Goal: Transaction & Acquisition: Purchase product/service

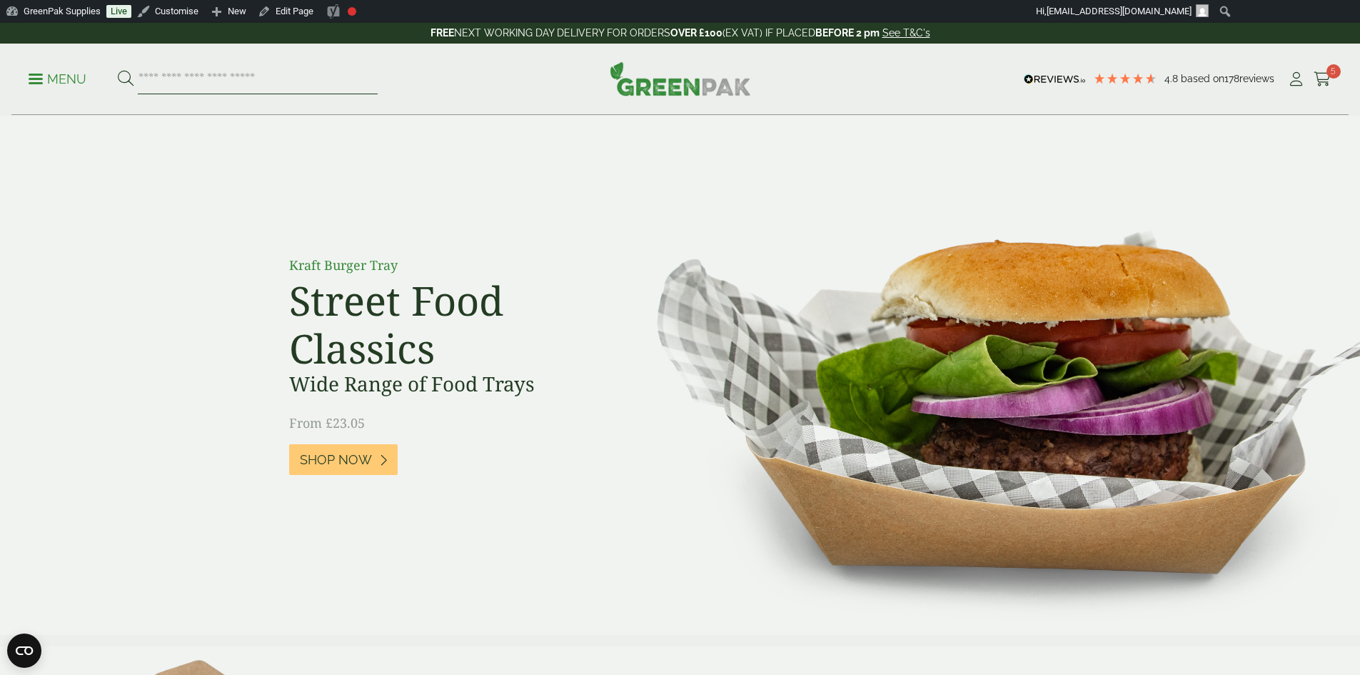
click at [173, 76] on input "search" at bounding box center [258, 79] width 240 height 30
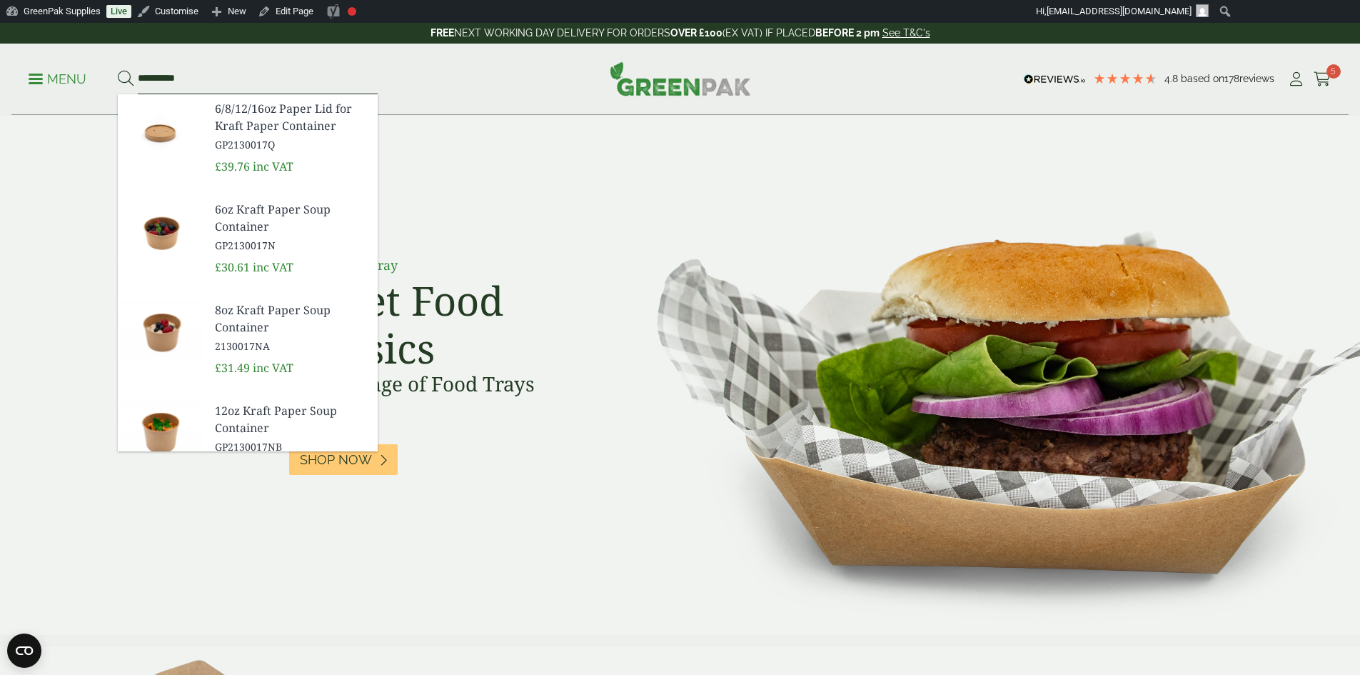
type input "*********"
click at [118, 70] on button at bounding box center [126, 79] width 16 height 19
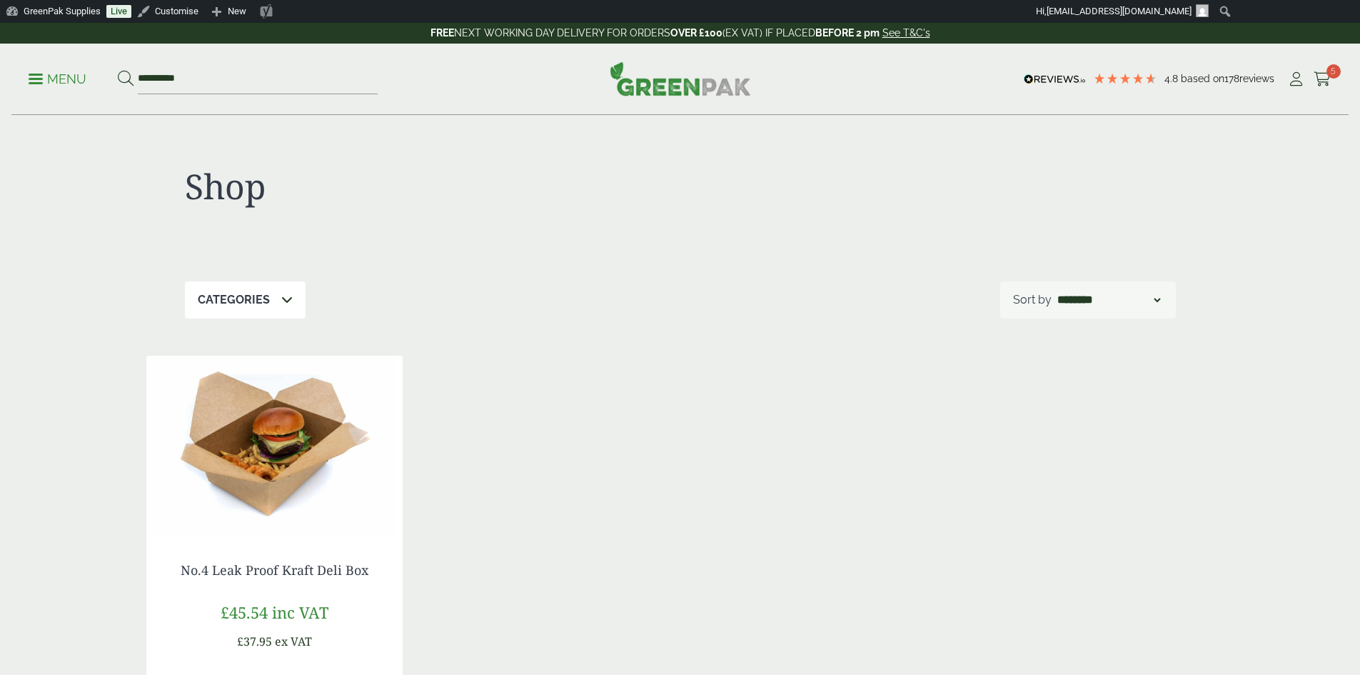
click at [246, 505] on img at bounding box center [274, 445] width 256 height 178
